Goal: Check status: Check status

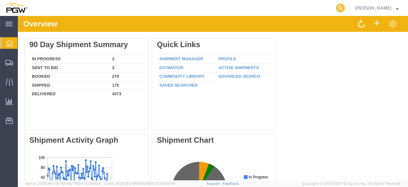
click at [344, 12] on icon at bounding box center [340, 8] width 9 height 9
click at [187, 8] on input "search" at bounding box center [239, 7] width 194 height 15
drag, startPoint x: 171, startPoint y: 7, endPoint x: 72, endPoint y: -2, distance: 99.8
click at [142, 0] on input "667273" at bounding box center [239, 7] width 194 height 15
type input "667273"
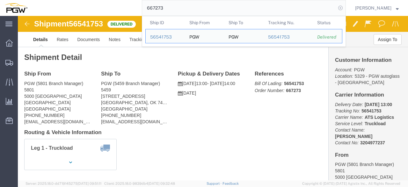
click at [344, 8] on icon at bounding box center [340, 8] width 9 height 9
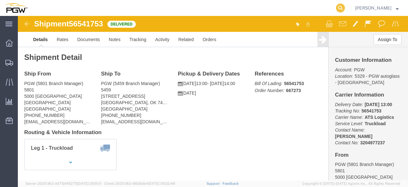
click at [344, 9] on icon at bounding box center [340, 8] width 9 height 9
click at [192, 9] on input "search" at bounding box center [239, 7] width 194 height 15
drag, startPoint x: 181, startPoint y: 4, endPoint x: 109, endPoint y: 0, distance: 71.8
click at [142, 2] on input "668273" at bounding box center [239, 7] width 194 height 15
type input "668273"
